Goal: Information Seeking & Learning: Learn about a topic

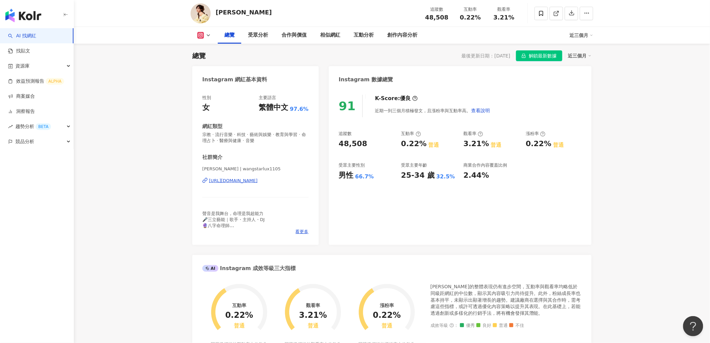
click at [200, 35] on rect at bounding box center [200, 35] width 5 height 5
click at [209, 64] on button "Facebook" at bounding box center [215, 62] width 40 height 9
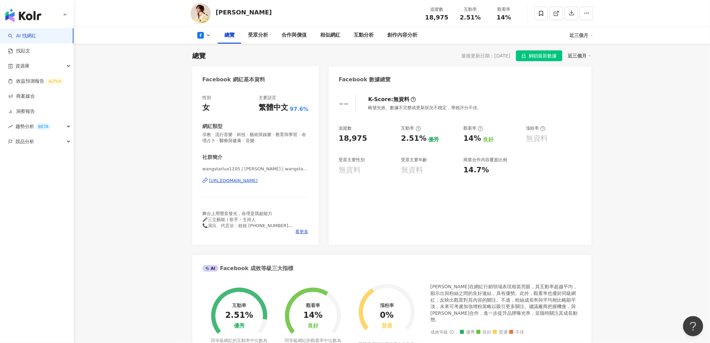
click at [202, 39] on div "總覽 受眾分析 合作與價值 相似網紅 互動分析 創作內容分析 近三個月" at bounding box center [392, 35] width 403 height 17
click at [202, 35] on icon at bounding box center [200, 35] width 7 height 7
click at [210, 48] on button "Instagram" at bounding box center [215, 47] width 40 height 9
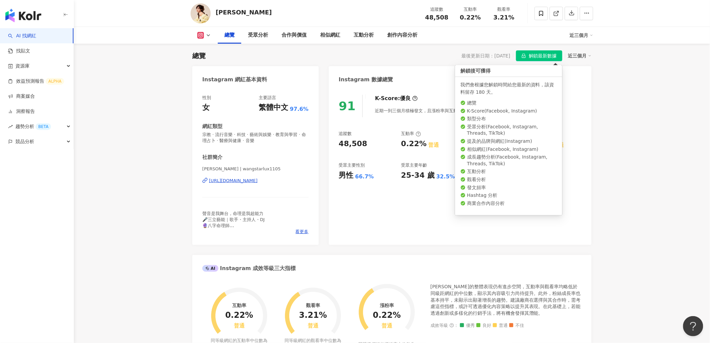
click at [543, 55] on span "解鎖最新數據" at bounding box center [543, 56] width 28 height 11
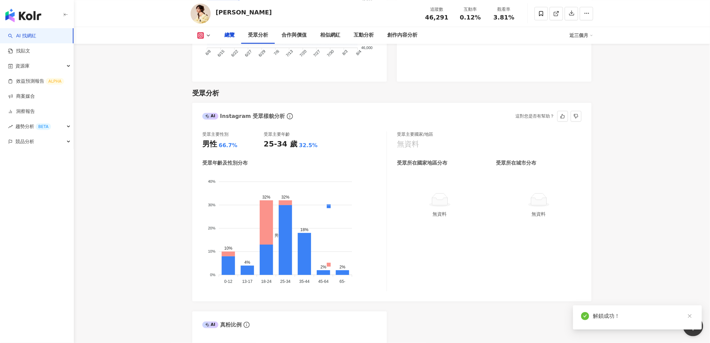
scroll to position [552, 0]
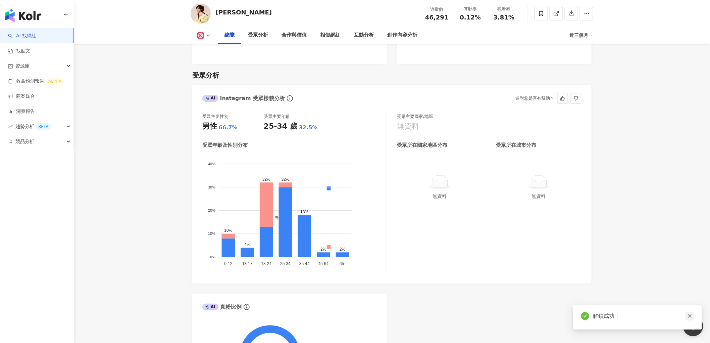
click at [689, 316] on icon "close" at bounding box center [690, 315] width 5 height 5
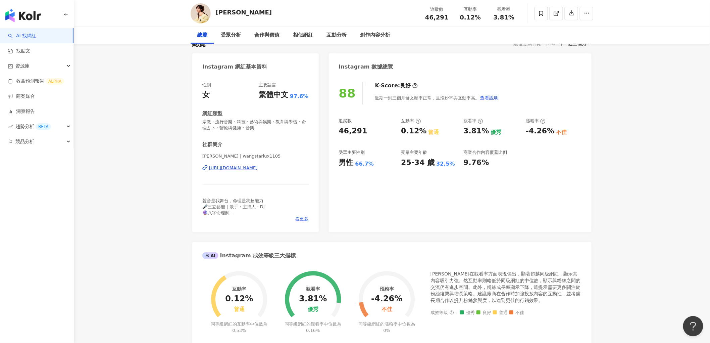
scroll to position [0, 0]
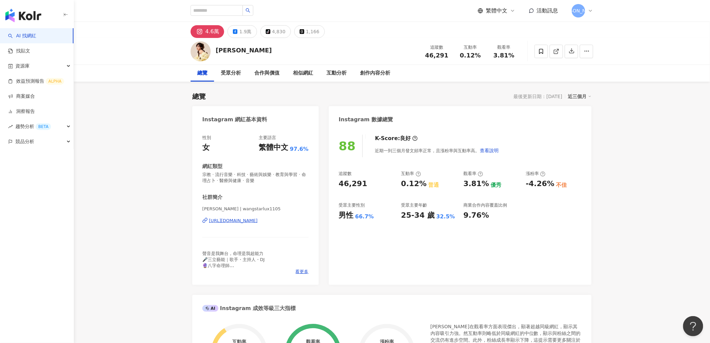
click at [577, 98] on div "近三個月" at bounding box center [579, 96] width 23 height 9
click at [583, 122] on link "近六個月" at bounding box center [582, 123] width 19 height 7
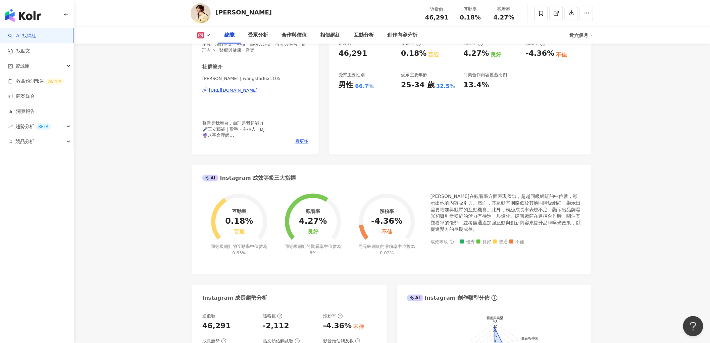
scroll to position [223, 0]
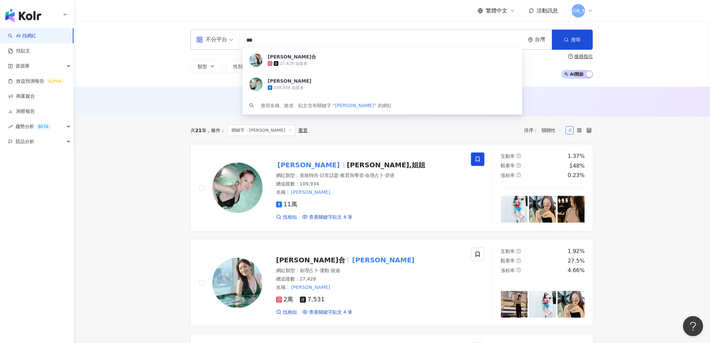
drag, startPoint x: 263, startPoint y: 37, endPoint x: 96, endPoint y: 32, distance: 166.9
click at [96, 32] on div "不分平台 *** 台灣 搜尋 e92ba31a-ecf9-473d-b267-d2f295f52ded salem芊合 27,428 追蹤者 賴芊合 109,…" at bounding box center [392, 53] width 636 height 65
paste input "search"
type input "**"
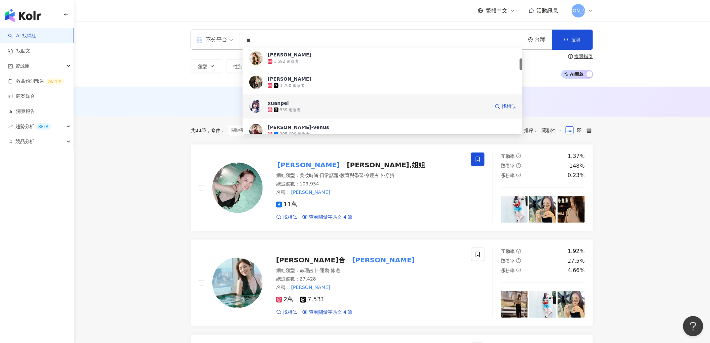
scroll to position [149, 0]
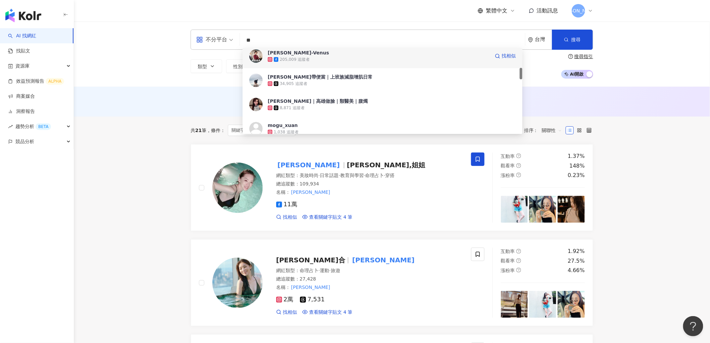
click at [295, 61] on div "205,009 追蹤者" at bounding box center [295, 60] width 30 height 6
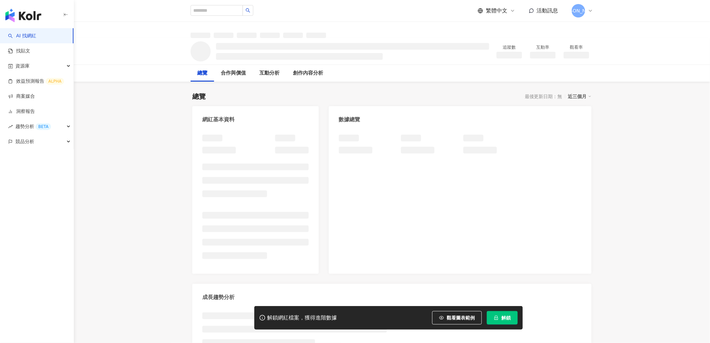
click at [501, 315] on button "解鎖" at bounding box center [502, 317] width 31 height 13
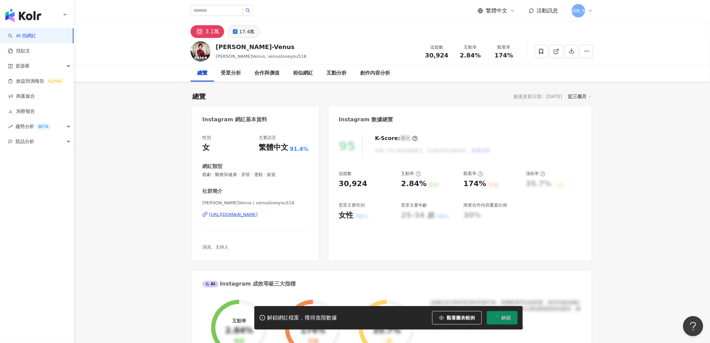
click at [246, 30] on div "17.4萬" at bounding box center [246, 31] width 15 height 9
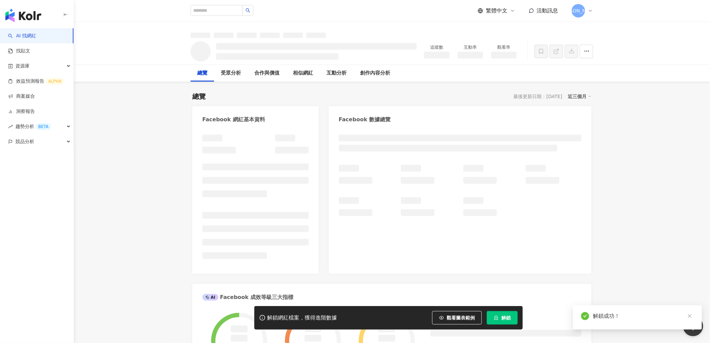
click at [692, 314] on icon "close" at bounding box center [690, 316] width 4 height 4
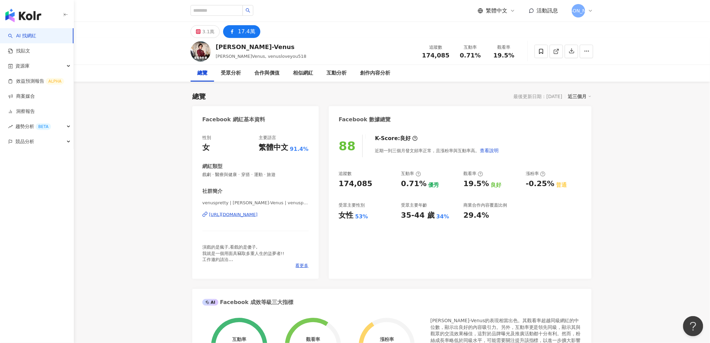
click at [575, 98] on div "近三個月" at bounding box center [579, 96] width 23 height 9
click at [576, 96] on div "近三個月" at bounding box center [579, 96] width 23 height 9
click at [575, 124] on link "近六個月" at bounding box center [582, 123] width 19 height 7
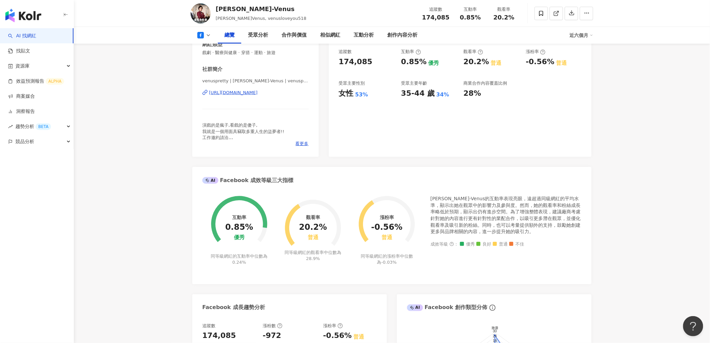
scroll to position [149, 0]
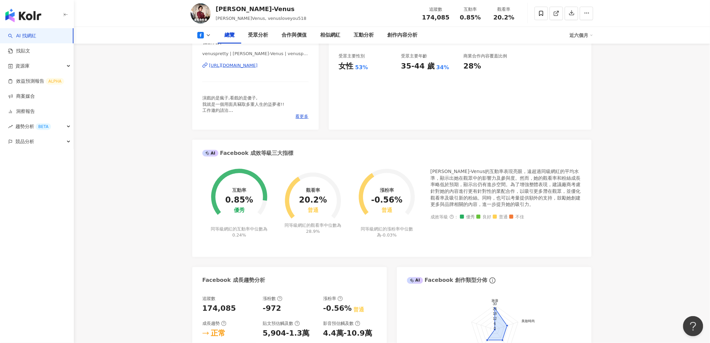
drag, startPoint x: 226, startPoint y: 190, endPoint x: 248, endPoint y: 190, distance: 21.8
click at [248, 190] on div "互動率 0.85% 優秀 同等級網紅的互動率中位數為 0.24%" at bounding box center [239, 199] width 74 height 78
drag, startPoint x: 248, startPoint y: 190, endPoint x: 230, endPoint y: 190, distance: 18.1
click at [230, 190] on div "互動率 0.85% 優秀" at bounding box center [239, 200] width 28 height 26
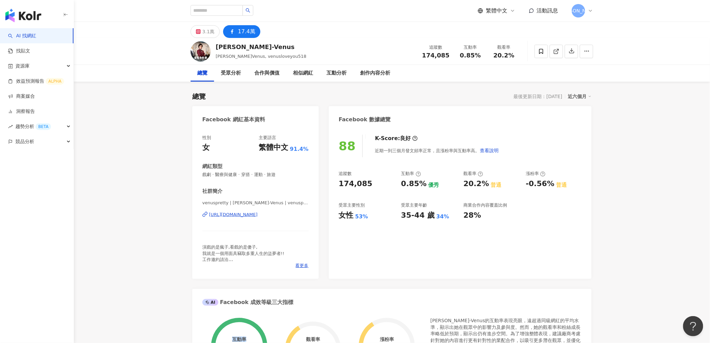
scroll to position [2050, 0]
